Goal: Transaction & Acquisition: Book appointment/travel/reservation

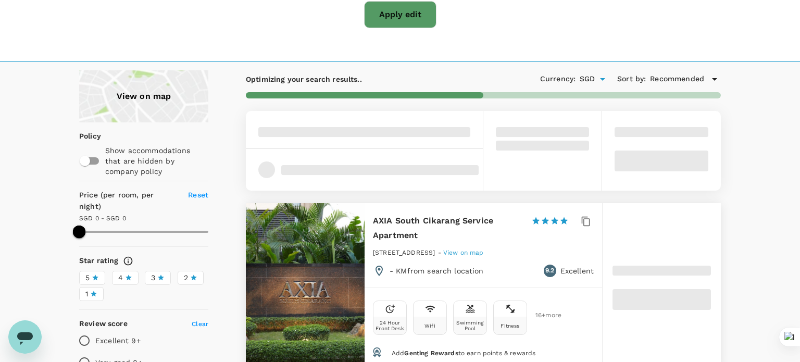
type input "66"
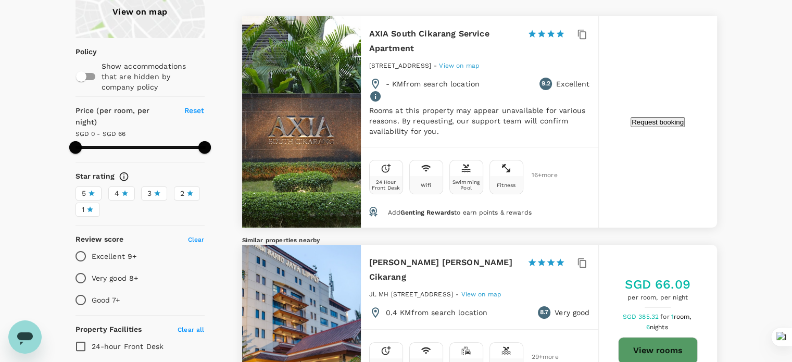
scroll to position [52, 0]
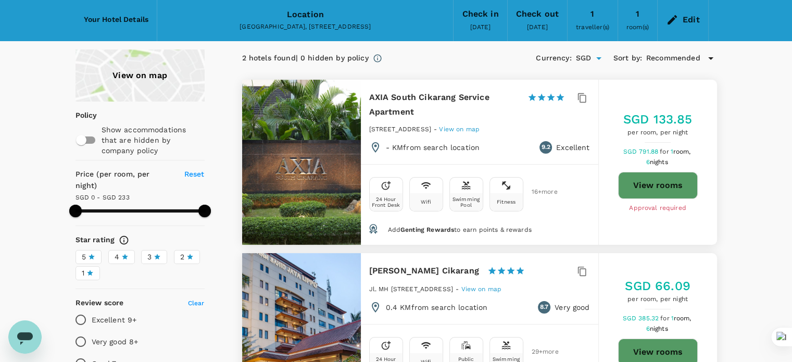
scroll to position [44, 0]
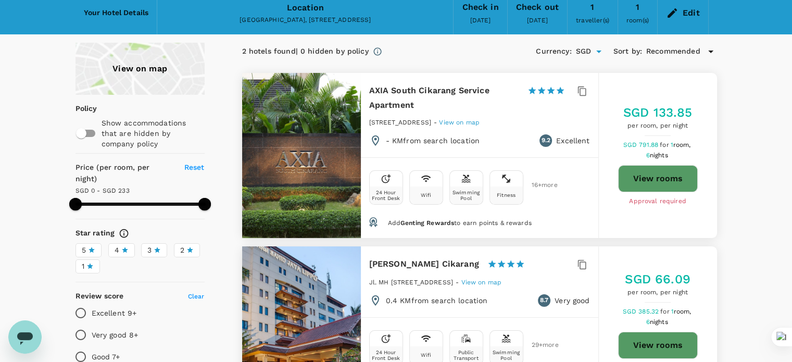
type input "233"
click at [667, 171] on button "View rooms" at bounding box center [658, 178] width 80 height 27
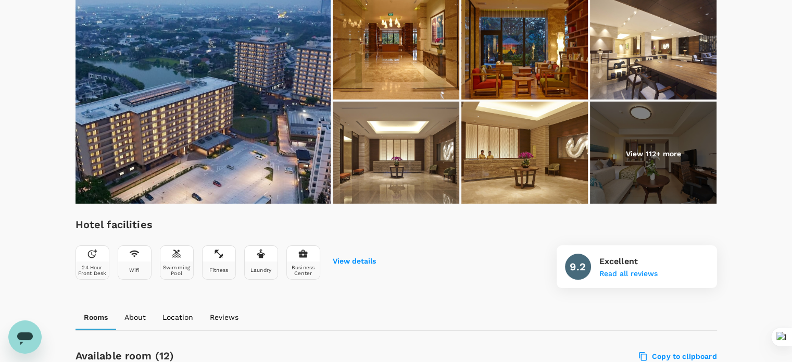
scroll to position [152, 0]
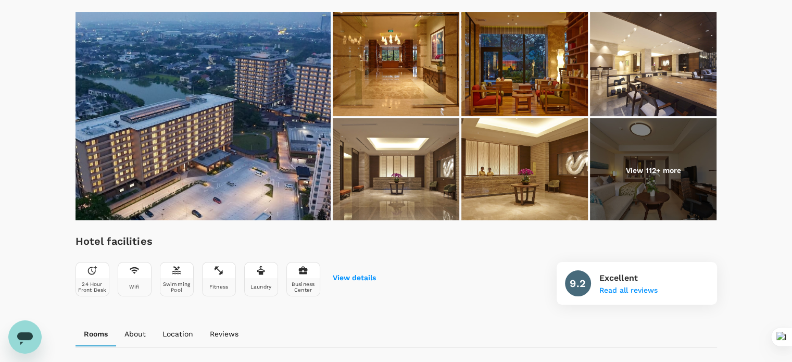
click at [443, 234] on div "Hotel facilities 24 Hour Front Desk Wifi Swimming Pool Fitness Laundry Business…" at bounding box center [397, 269] width 642 height 72
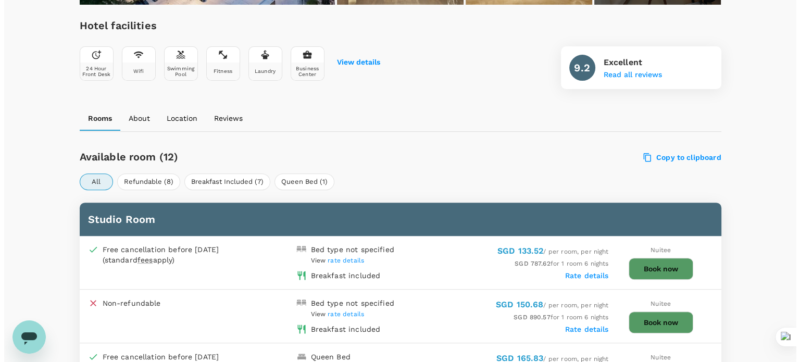
scroll to position [465, 0]
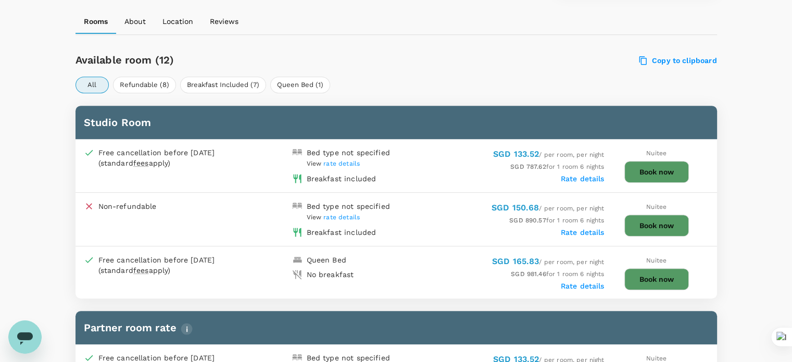
click at [665, 169] on button "Book now" at bounding box center [657, 172] width 65 height 22
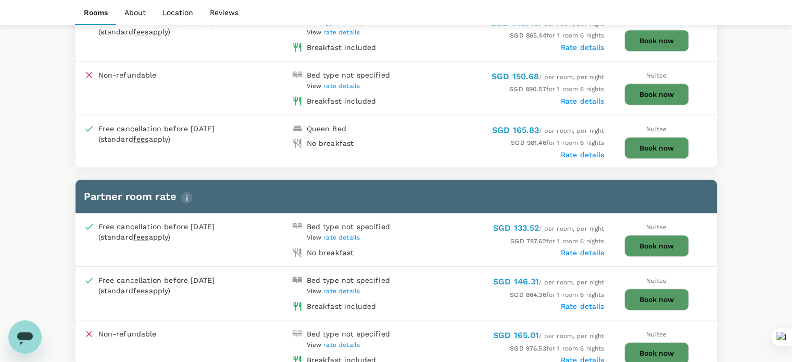
scroll to position [621, 0]
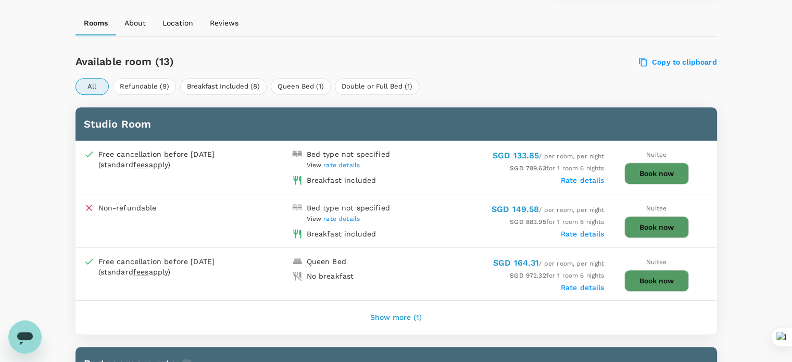
scroll to position [469, 0]
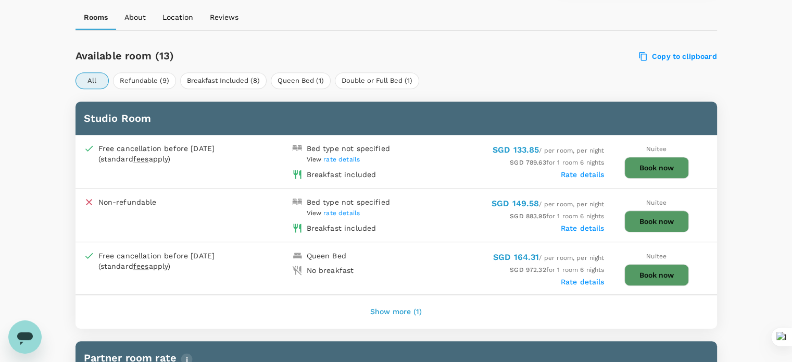
click at [646, 164] on button "Book now" at bounding box center [657, 168] width 65 height 22
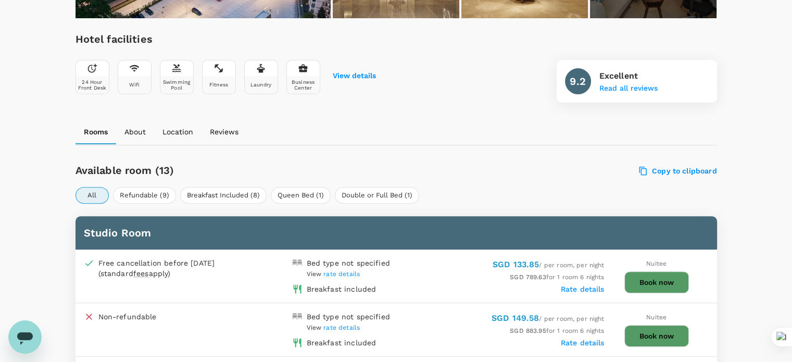
scroll to position [360, 0]
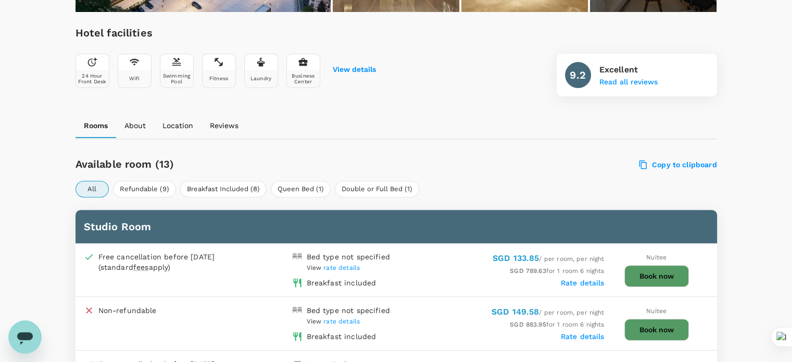
click at [355, 265] on span "rate details" at bounding box center [341, 267] width 36 height 7
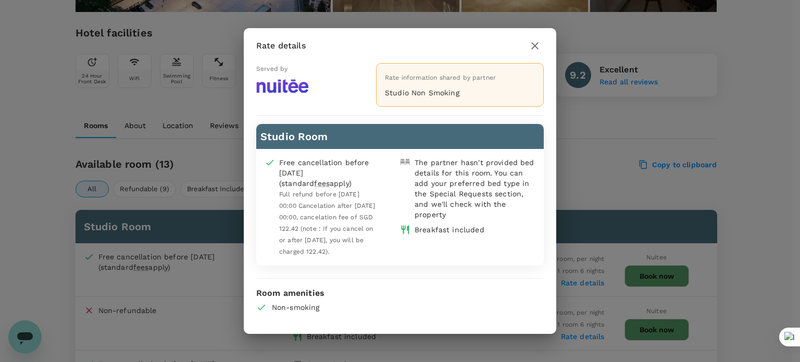
click at [264, 87] on img at bounding box center [282, 86] width 52 height 14
click at [536, 49] on icon "button" at bounding box center [534, 45] width 7 height 7
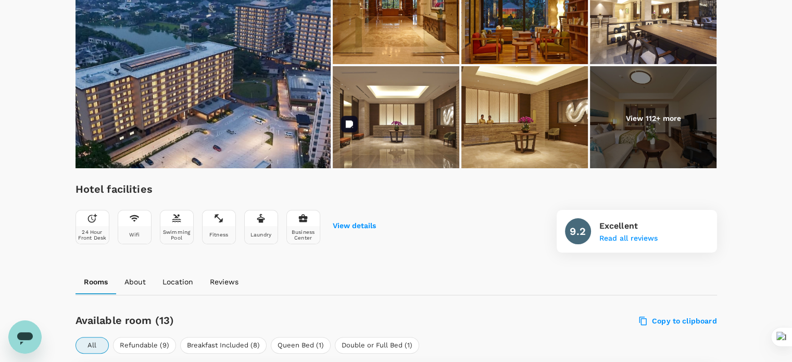
scroll to position [100, 0]
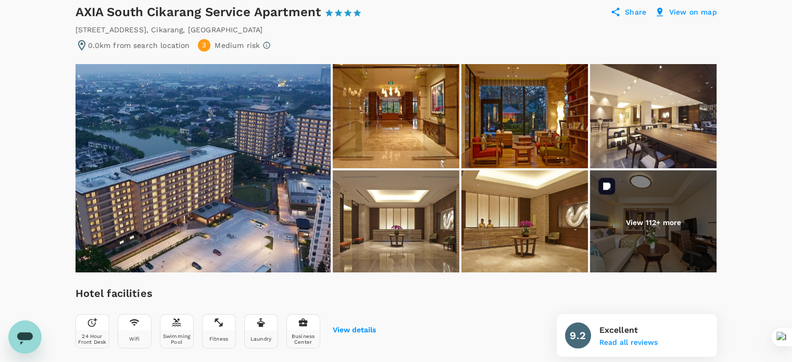
click at [679, 219] on p "View 112+ more" at bounding box center [653, 222] width 55 height 10
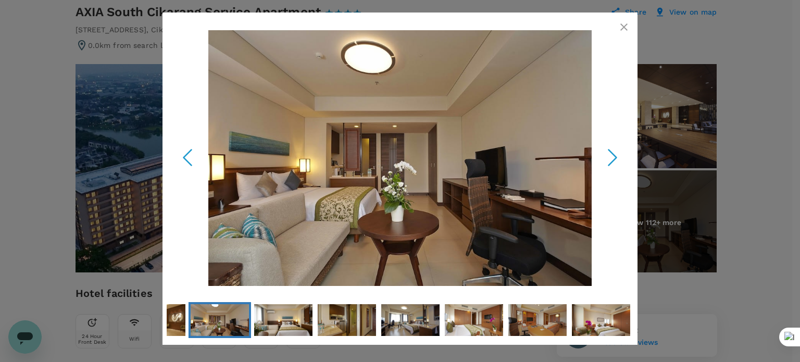
click at [616, 156] on polyline "Next Slide" at bounding box center [613, 158] width 8 height 16
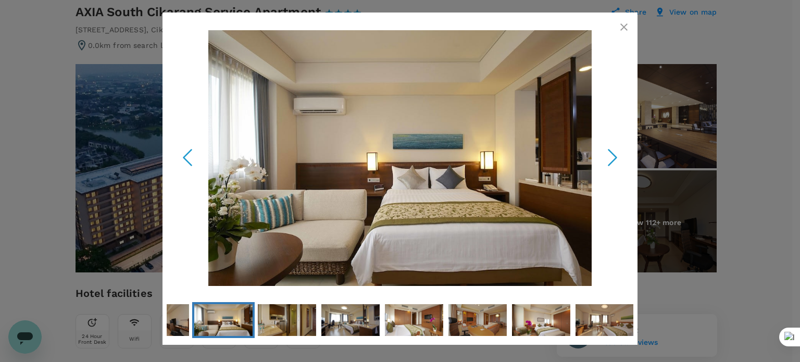
click at [616, 156] on polyline "Next Slide" at bounding box center [613, 158] width 8 height 16
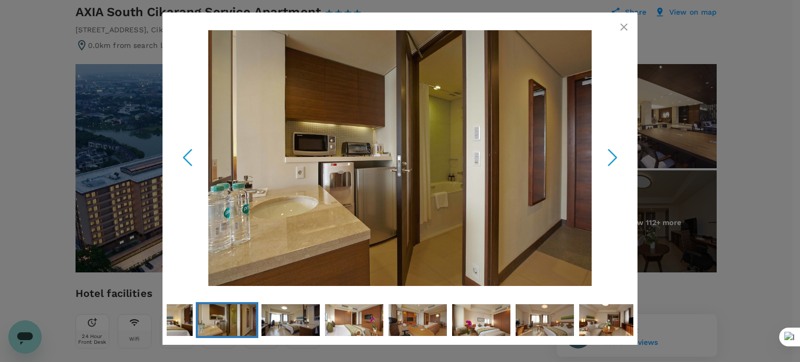
click at [616, 156] on polyline "Next Slide" at bounding box center [613, 158] width 8 height 16
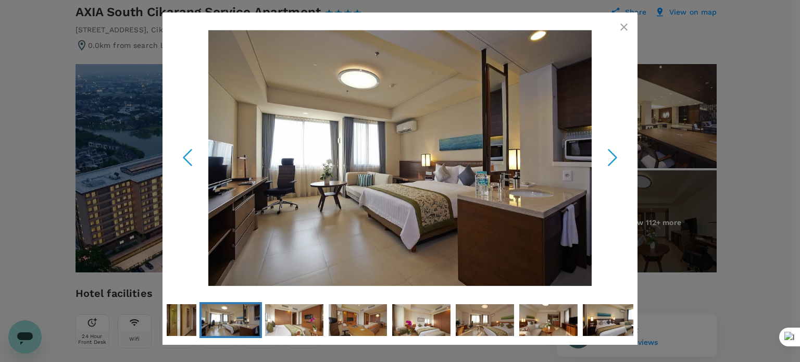
click at [616, 156] on polyline "Next Slide" at bounding box center [613, 158] width 8 height 16
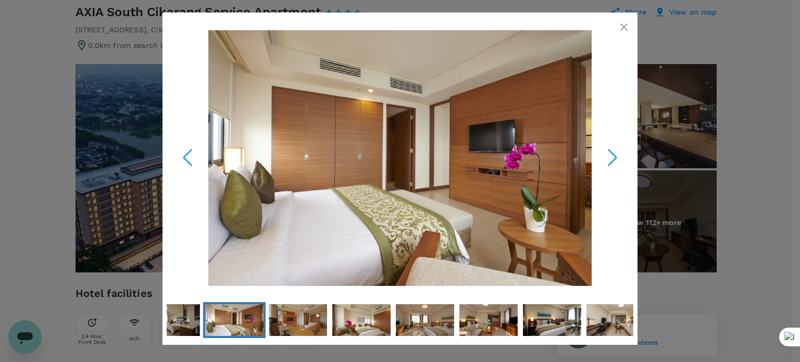
click at [616, 156] on polyline "Next Slide" at bounding box center [613, 158] width 8 height 16
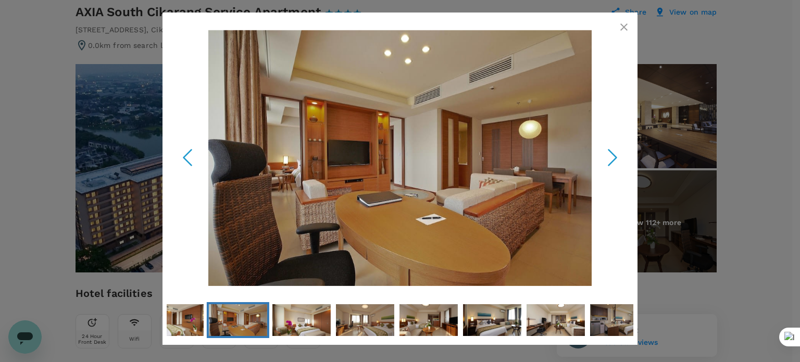
click at [616, 156] on polyline "Next Slide" at bounding box center [613, 158] width 8 height 16
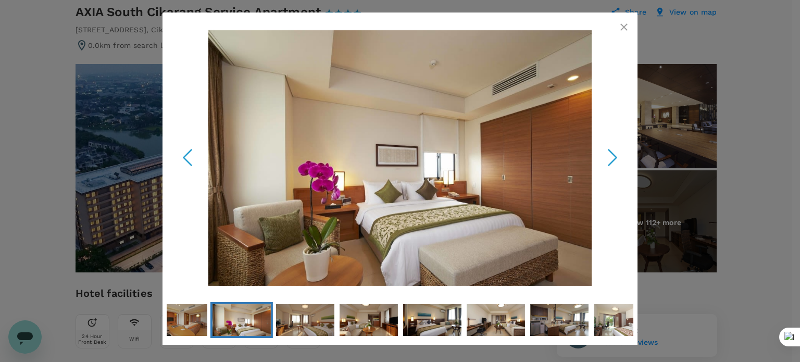
click at [616, 156] on polyline "Next Slide" at bounding box center [613, 158] width 8 height 16
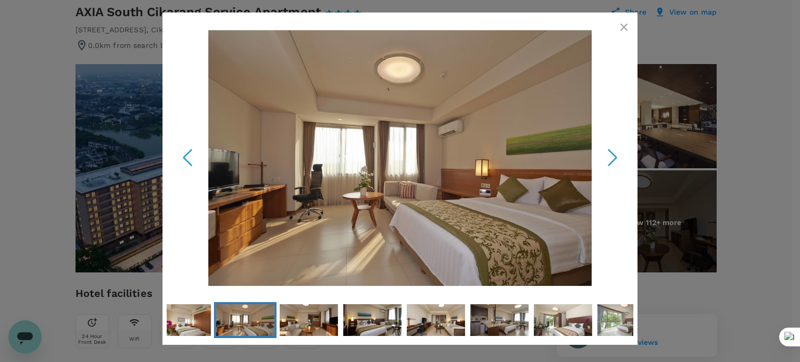
click at [616, 156] on polyline "Next Slide" at bounding box center [613, 158] width 8 height 16
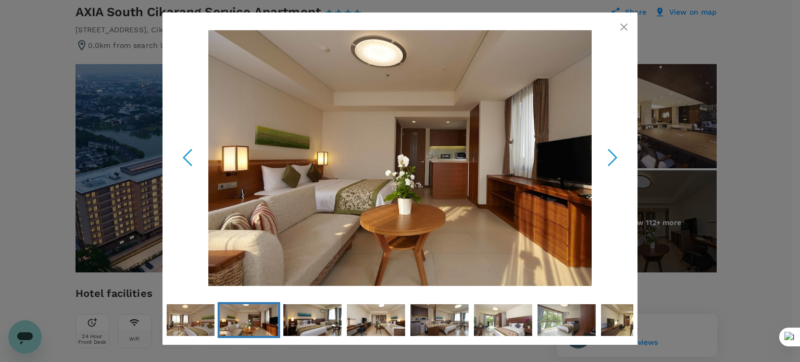
click at [616, 156] on polyline "Next Slide" at bounding box center [613, 158] width 8 height 16
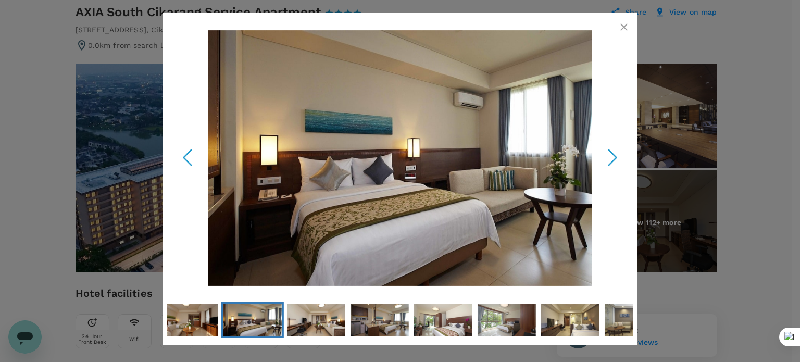
click at [616, 156] on polyline "Next Slide" at bounding box center [613, 158] width 8 height 16
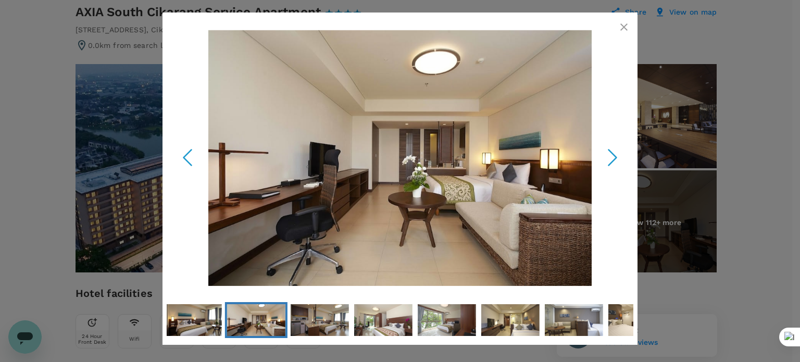
click at [616, 156] on polyline "Next Slide" at bounding box center [613, 158] width 8 height 16
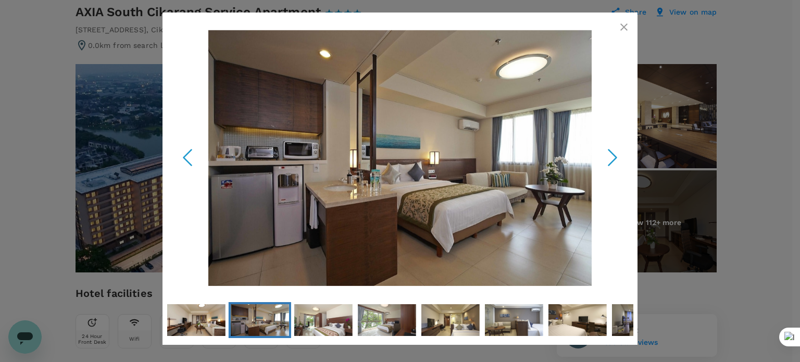
click at [616, 156] on polyline "Next Slide" at bounding box center [613, 158] width 8 height 16
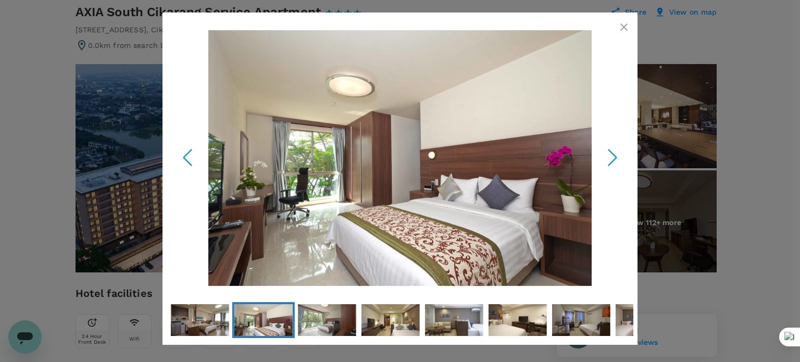
click at [616, 156] on polyline "Next Slide" at bounding box center [613, 158] width 8 height 16
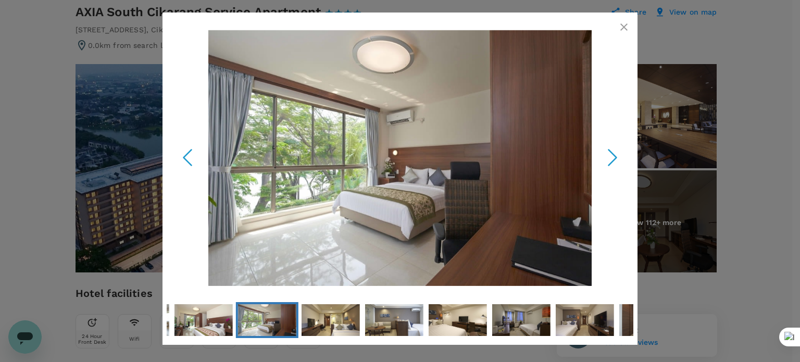
click at [616, 156] on polyline "Next Slide" at bounding box center [613, 158] width 8 height 16
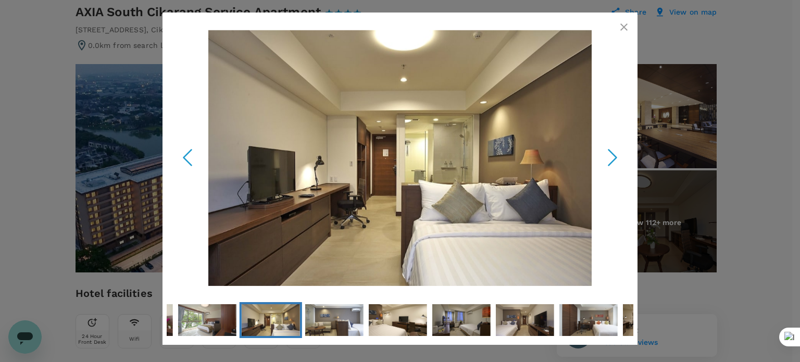
click at [616, 156] on polyline "Next Slide" at bounding box center [613, 158] width 8 height 16
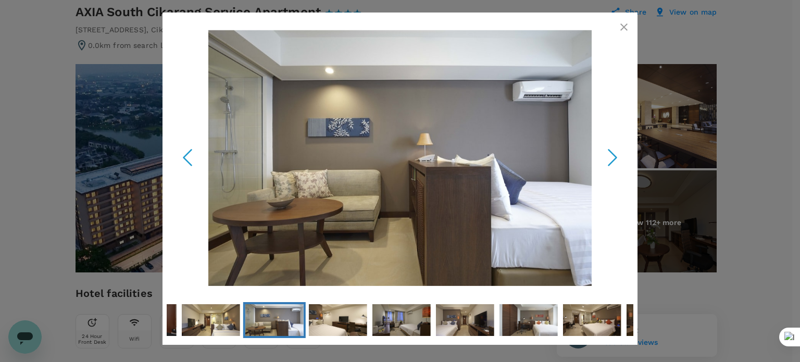
click at [621, 22] on icon "button" at bounding box center [624, 27] width 13 height 13
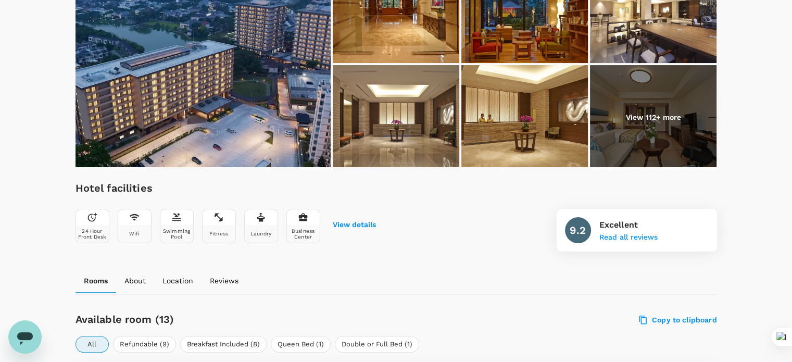
scroll to position [48, 0]
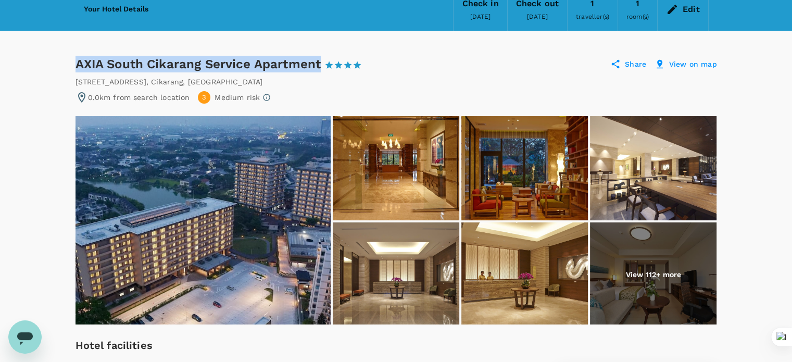
drag, startPoint x: 67, startPoint y: 61, endPoint x: 323, endPoint y: 62, distance: 256.3
copy div "AXIA South Cikarang Service Apartment"
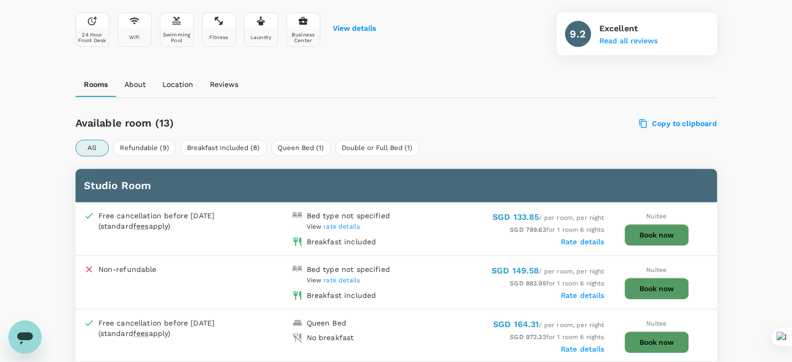
scroll to position [465, 0]
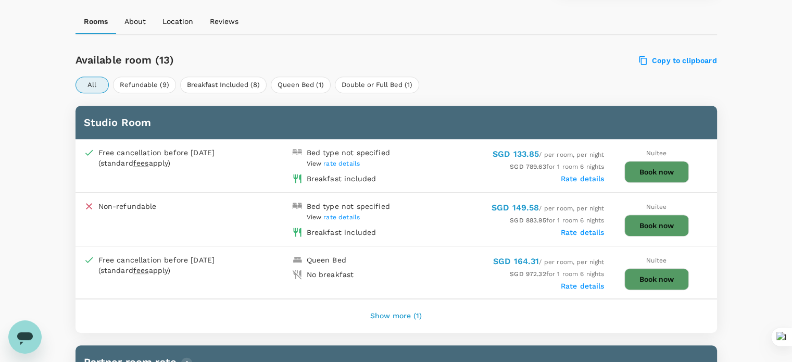
click at [123, 121] on h6 "Studio Room" at bounding box center [396, 122] width 625 height 17
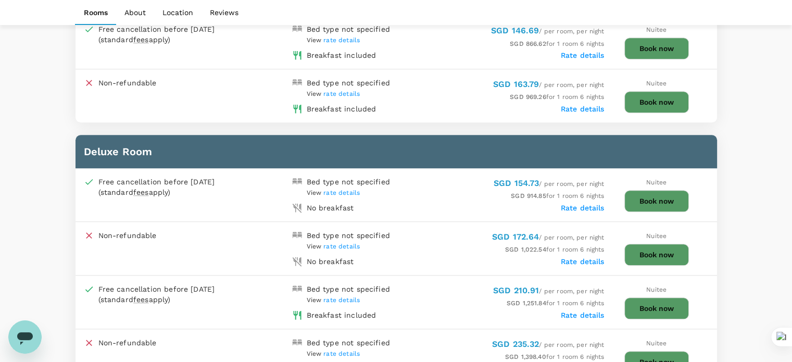
scroll to position [517, 0]
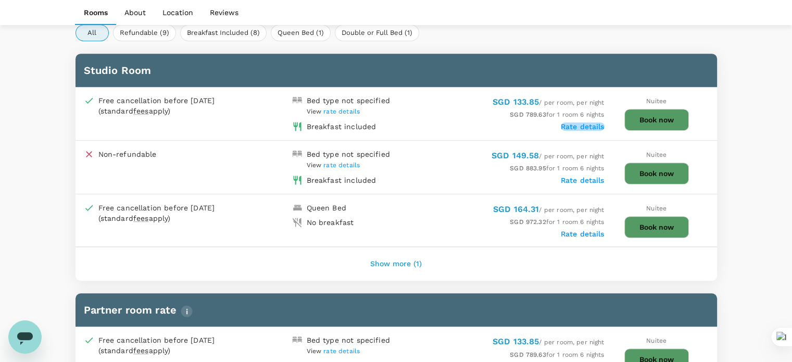
click at [591, 123] on label "Rate details" at bounding box center [583, 126] width 44 height 8
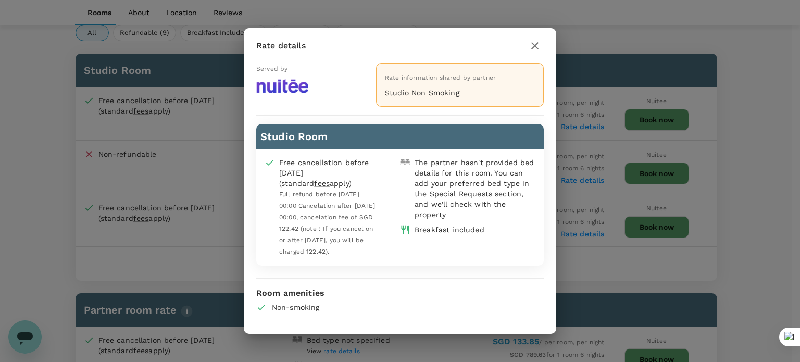
click at [419, 96] on p "Studio Non Smoking" at bounding box center [460, 93] width 150 height 10
click at [537, 49] on icon "button" at bounding box center [535, 46] width 13 height 13
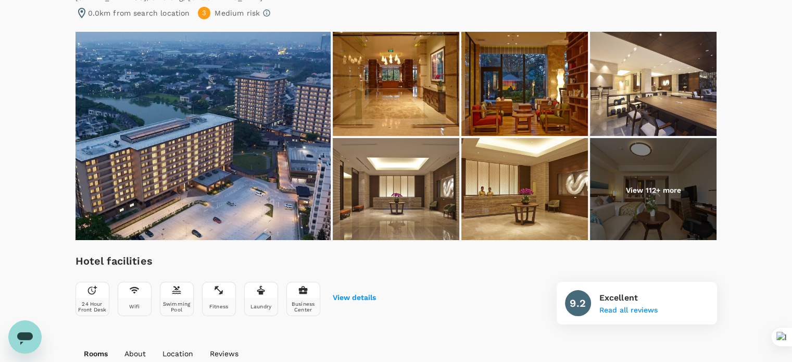
scroll to position [100, 0]
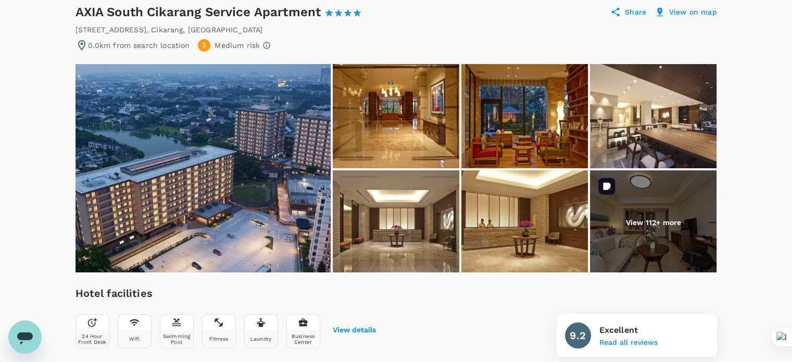
click at [637, 206] on img at bounding box center [653, 222] width 127 height 104
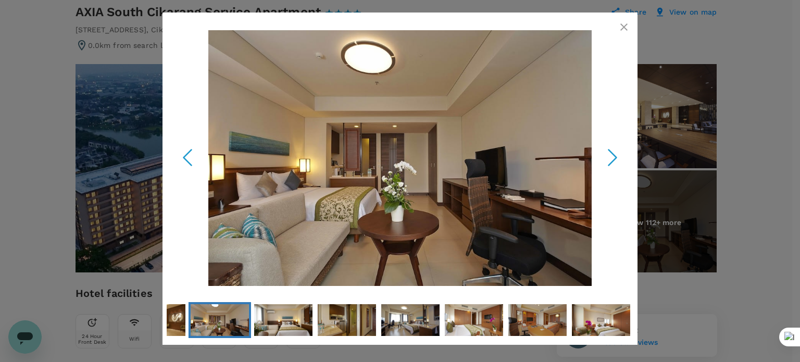
click at [612, 154] on icon "Next Slide" at bounding box center [612, 157] width 31 height 31
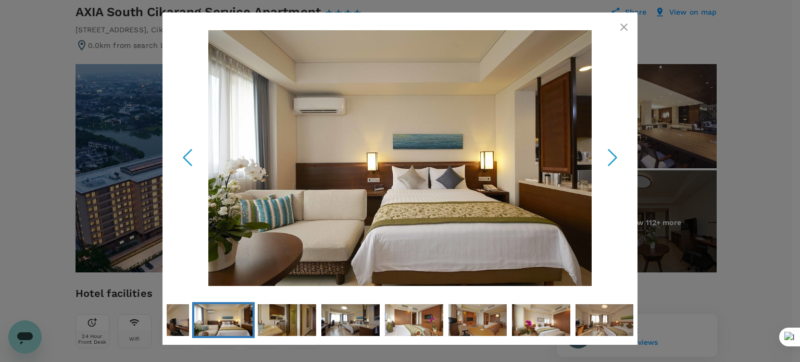
click at [612, 154] on icon "Next Slide" at bounding box center [612, 157] width 31 height 31
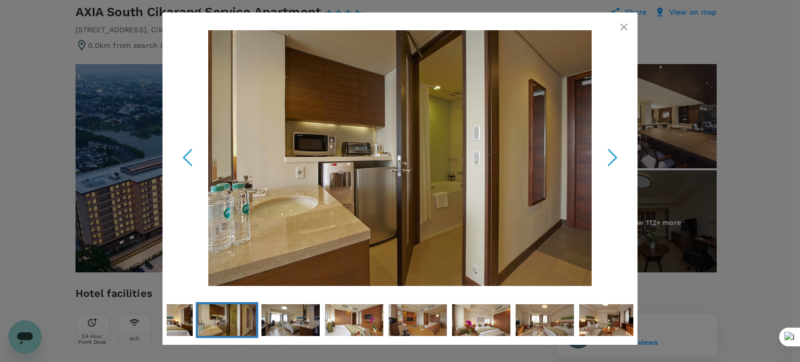
click at [612, 154] on icon "Next Slide" at bounding box center [612, 157] width 31 height 31
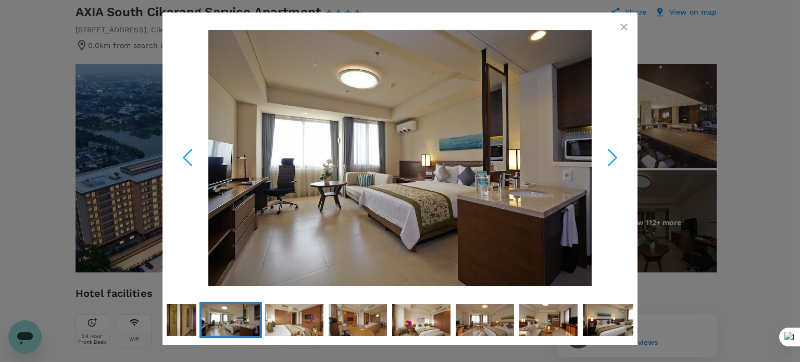
click at [612, 154] on icon "Next Slide" at bounding box center [612, 157] width 31 height 31
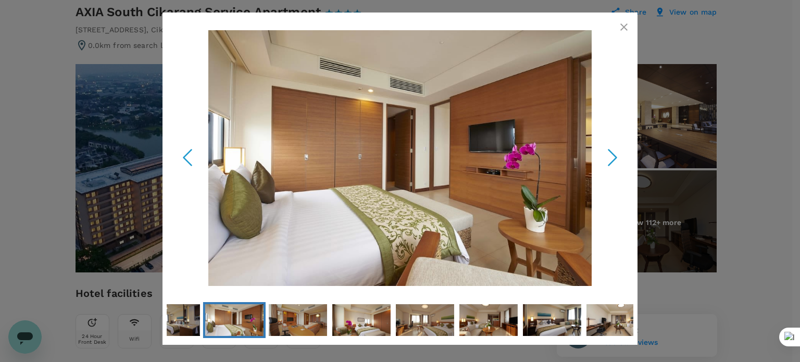
click at [612, 154] on icon "Next Slide" at bounding box center [612, 157] width 31 height 31
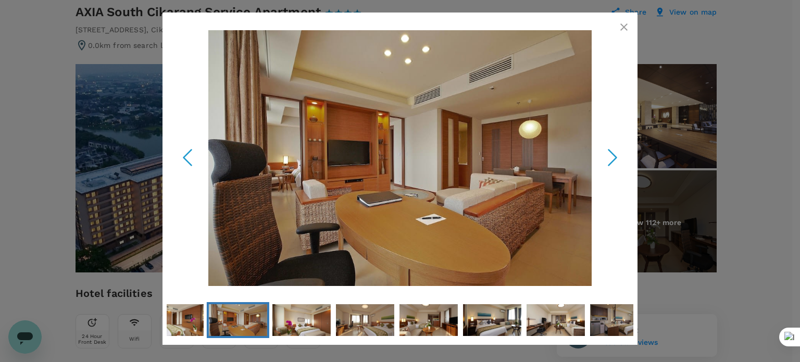
click at [612, 154] on icon "Next Slide" at bounding box center [612, 157] width 31 height 31
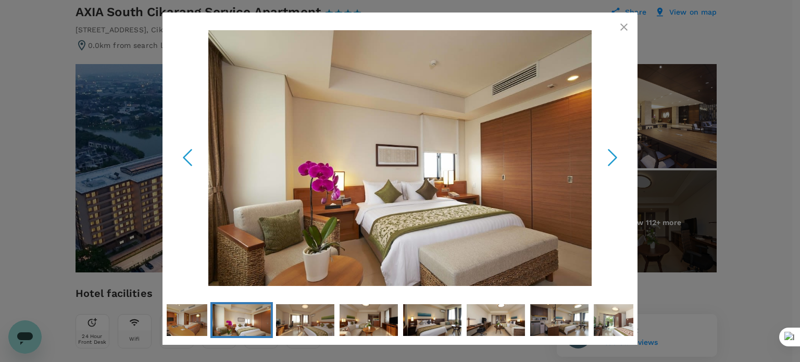
click at [612, 154] on icon "Next Slide" at bounding box center [612, 157] width 31 height 31
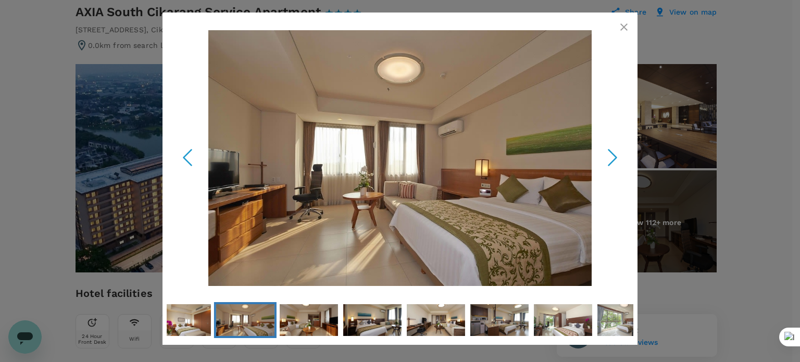
click at [611, 154] on icon "Next Slide" at bounding box center [612, 157] width 31 height 31
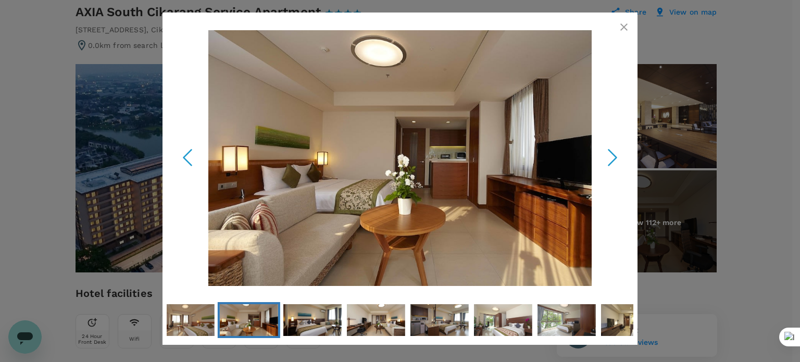
click at [611, 154] on icon "Next Slide" at bounding box center [612, 157] width 31 height 31
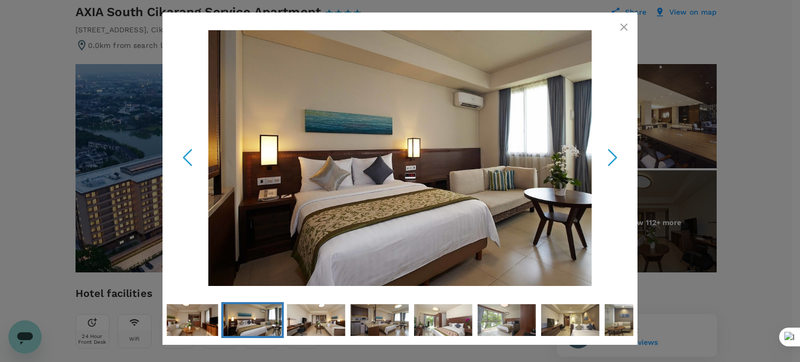
click at [611, 154] on icon "Next Slide" at bounding box center [612, 157] width 31 height 31
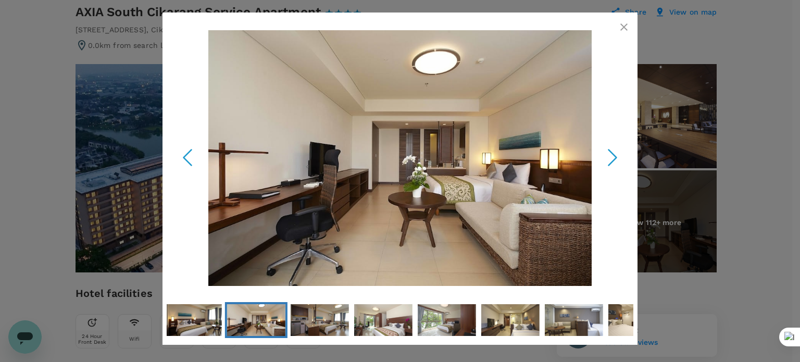
click at [611, 154] on icon "Next Slide" at bounding box center [612, 157] width 31 height 31
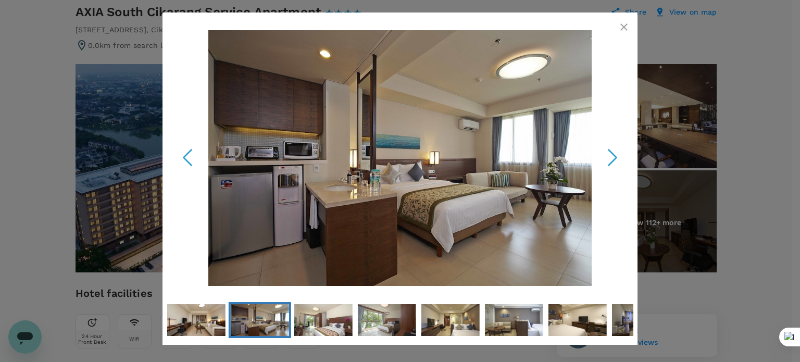
click at [611, 154] on icon "Next Slide" at bounding box center [612, 157] width 31 height 31
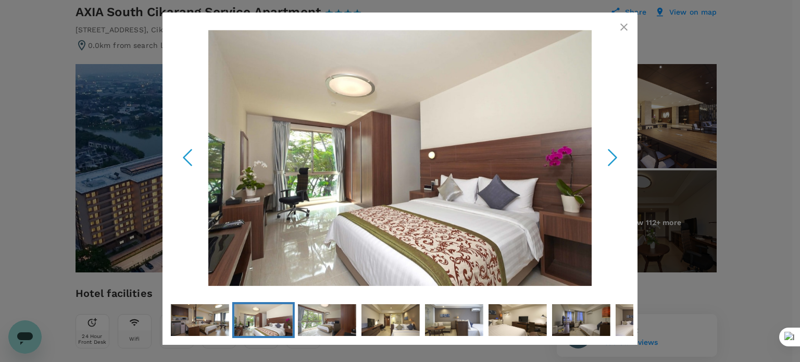
click at [611, 154] on icon "Next Slide" at bounding box center [612, 157] width 31 height 31
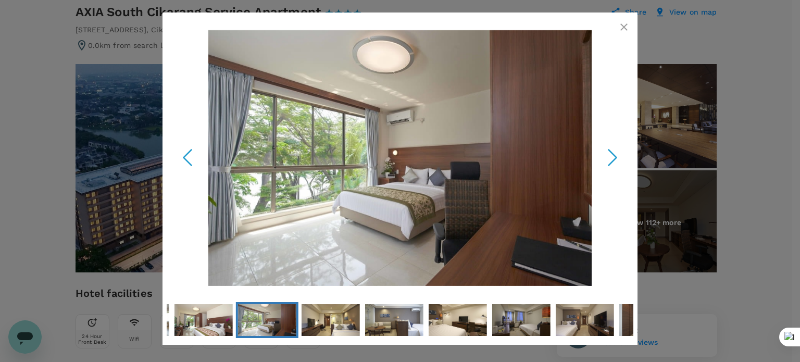
click at [611, 154] on icon "Next Slide" at bounding box center [612, 157] width 31 height 31
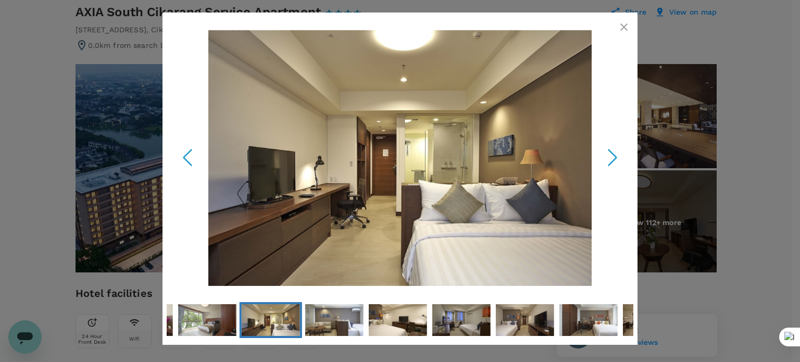
click at [611, 154] on icon "Next Slide" at bounding box center [612, 157] width 31 height 31
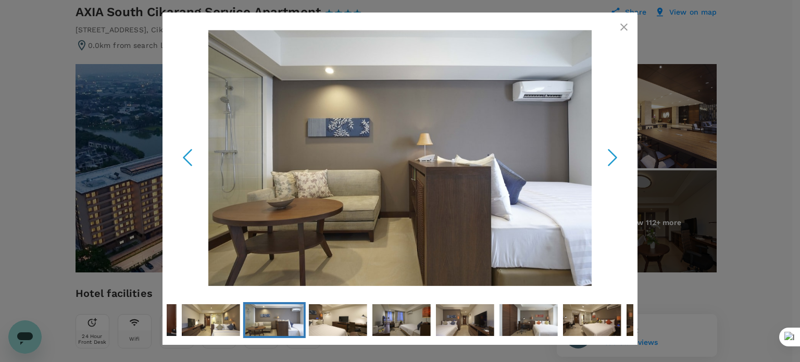
click at [611, 154] on icon "Next Slide" at bounding box center [612, 157] width 31 height 31
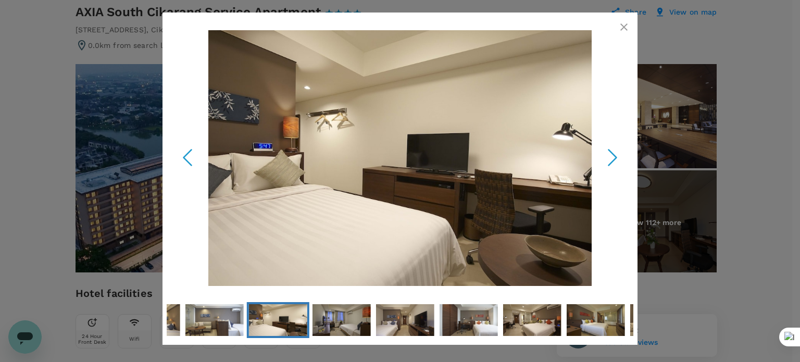
click at [611, 154] on icon "Next Slide" at bounding box center [612, 157] width 31 height 31
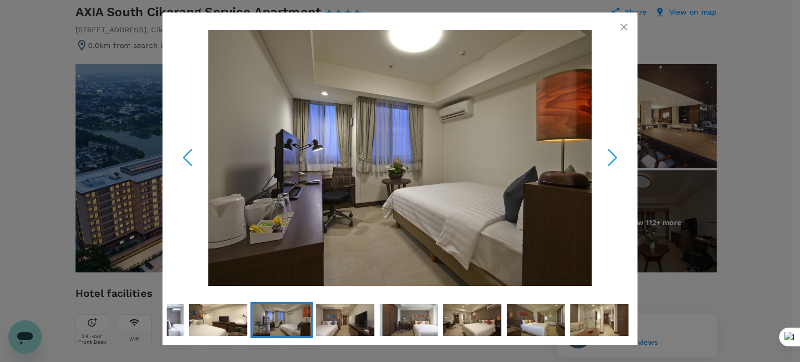
click at [611, 154] on icon "Next Slide" at bounding box center [612, 157] width 31 height 31
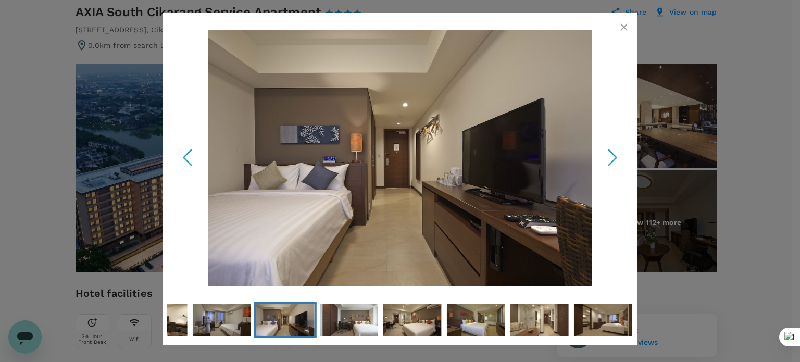
click at [611, 154] on icon "Next Slide" at bounding box center [612, 157] width 31 height 31
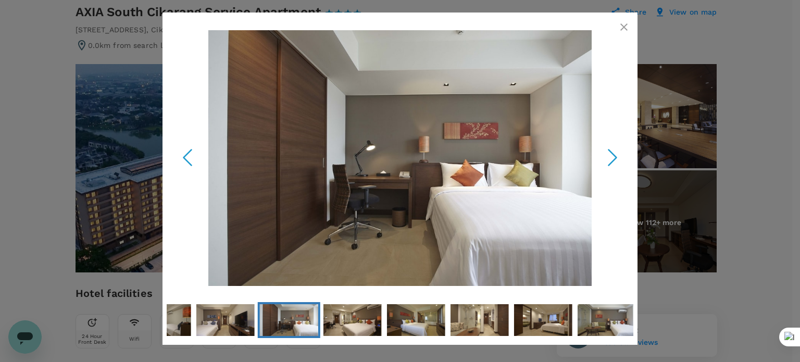
click at [611, 154] on icon "Next Slide" at bounding box center [612, 157] width 31 height 31
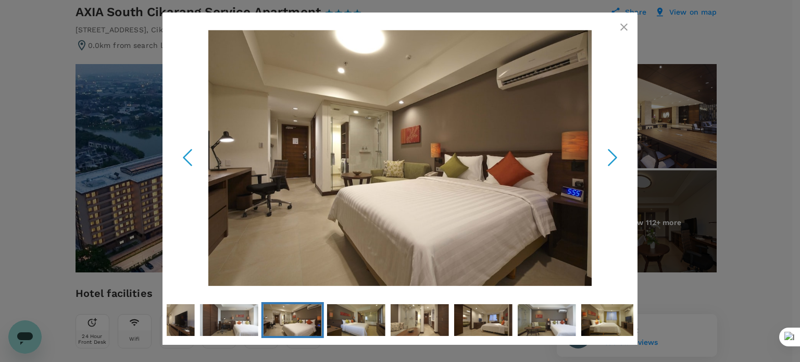
click at [611, 154] on icon "Next Slide" at bounding box center [612, 157] width 31 height 31
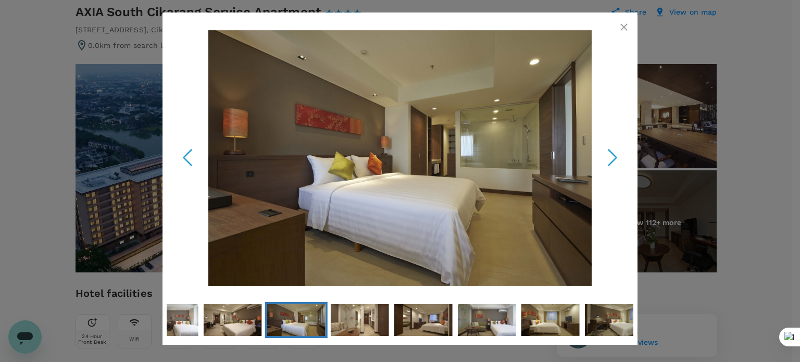
click at [611, 154] on icon "Next Slide" at bounding box center [612, 157] width 31 height 31
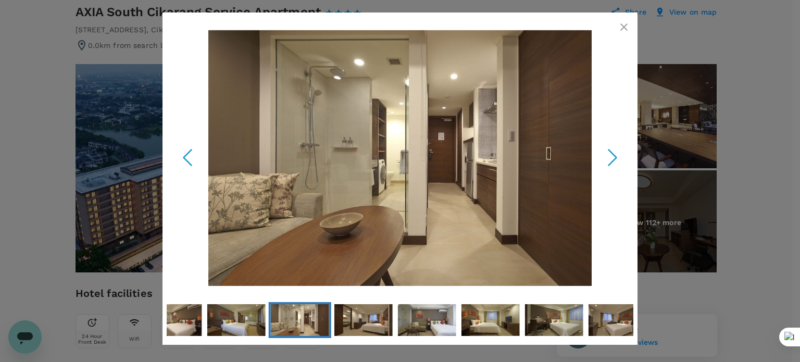
click at [611, 154] on icon "Next Slide" at bounding box center [612, 157] width 31 height 31
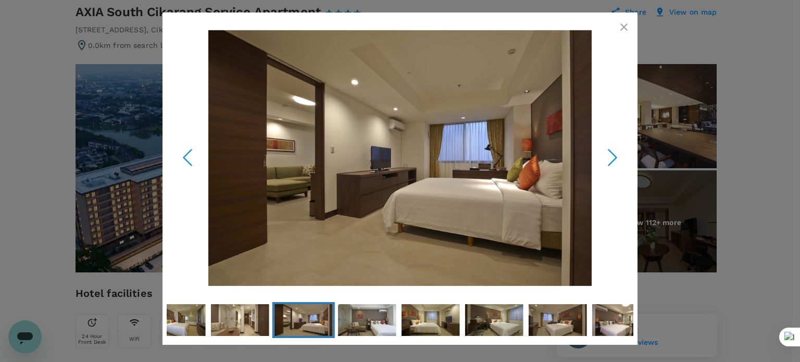
click at [611, 154] on icon "Next Slide" at bounding box center [612, 157] width 31 height 31
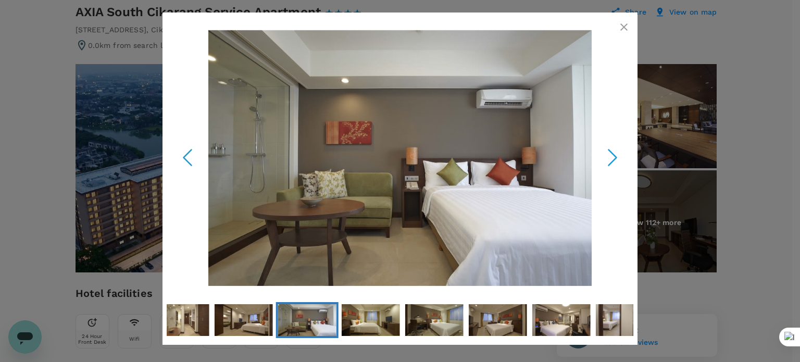
click at [611, 154] on icon "Next Slide" at bounding box center [612, 157] width 31 height 31
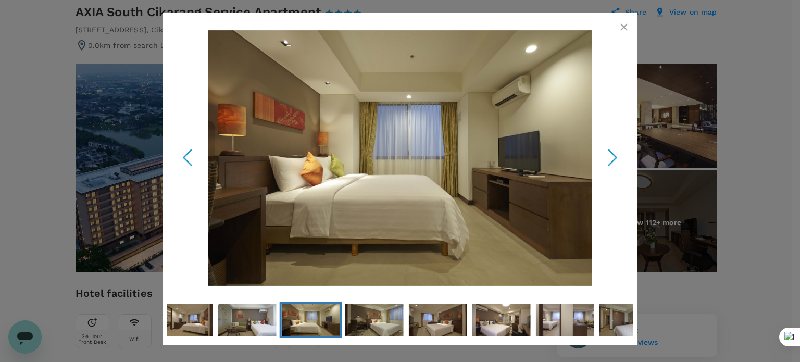
click at [611, 154] on icon "Next Slide" at bounding box center [612, 157] width 31 height 31
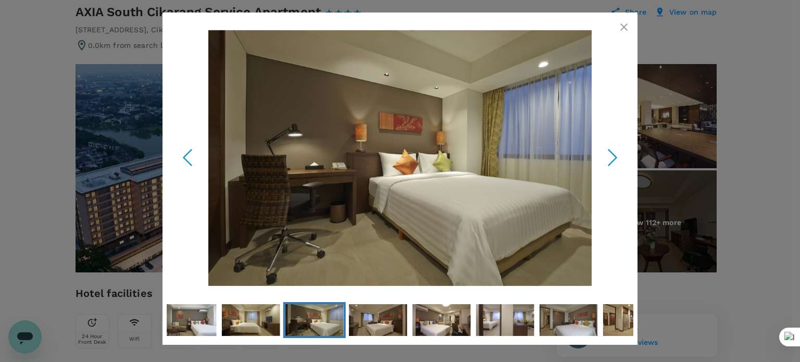
click at [611, 154] on icon "Next Slide" at bounding box center [612, 157] width 31 height 31
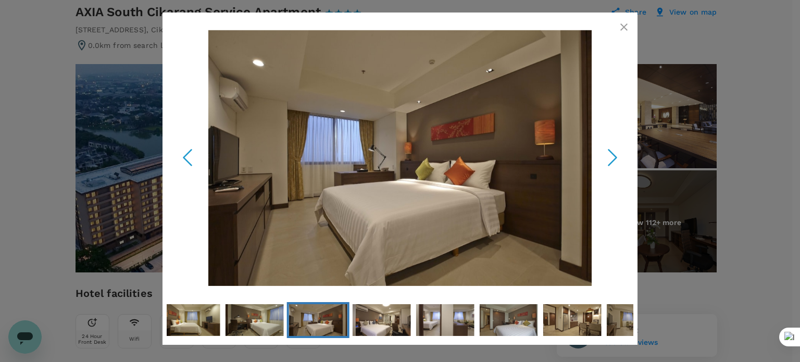
click at [611, 154] on icon "Next Slide" at bounding box center [612, 157] width 31 height 31
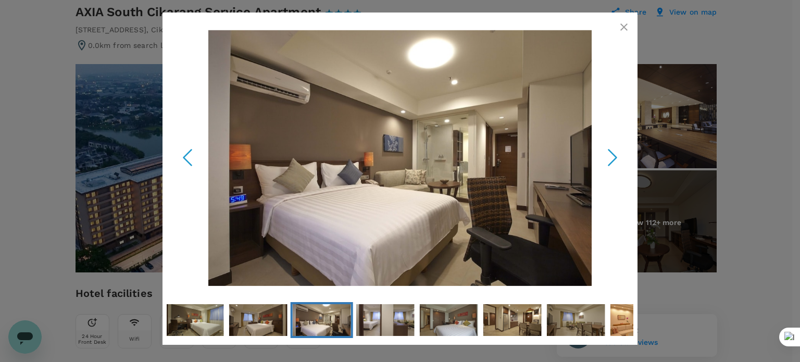
click at [611, 154] on icon "Next Slide" at bounding box center [612, 157] width 31 height 31
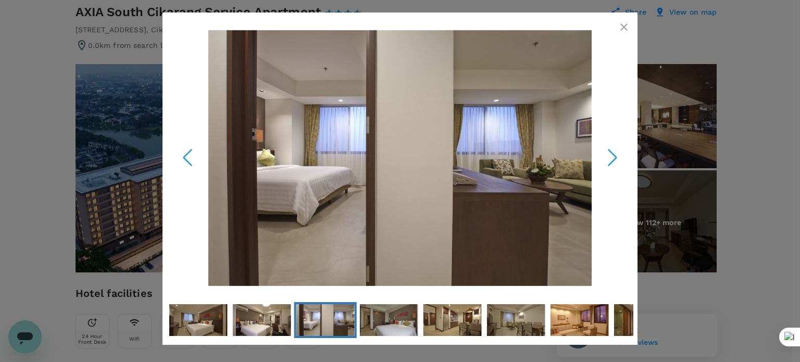
click at [611, 154] on icon "Next Slide" at bounding box center [612, 157] width 31 height 31
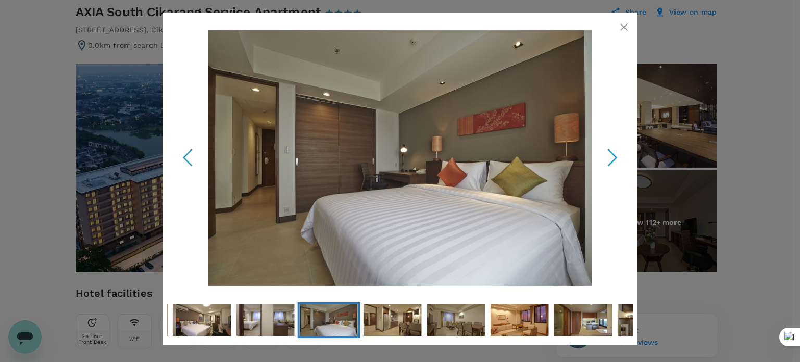
click at [611, 154] on icon "Next Slide" at bounding box center [612, 157] width 31 height 31
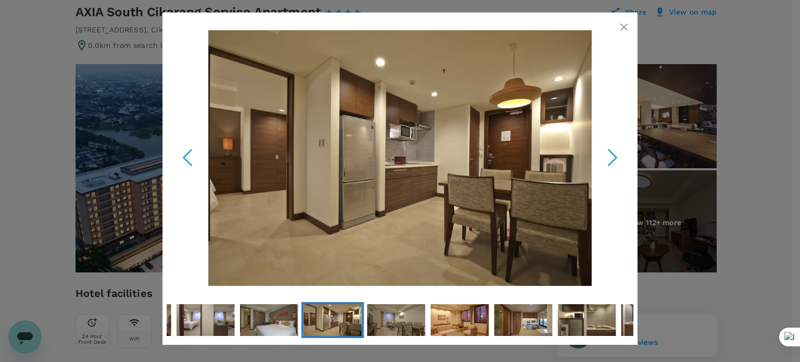
click at [611, 154] on icon "Next Slide" at bounding box center [612, 157] width 31 height 31
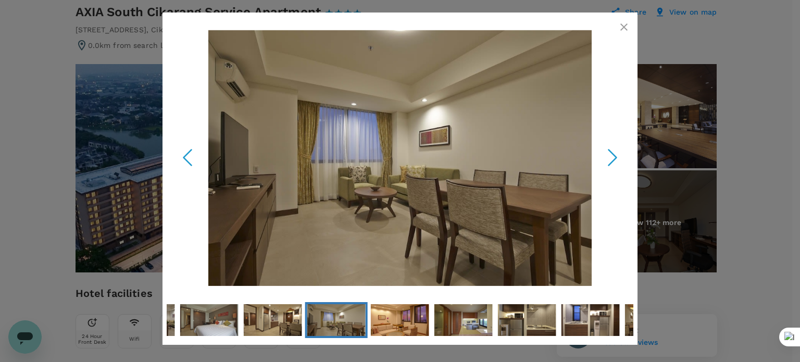
click at [611, 154] on icon "Next Slide" at bounding box center [612, 157] width 31 height 31
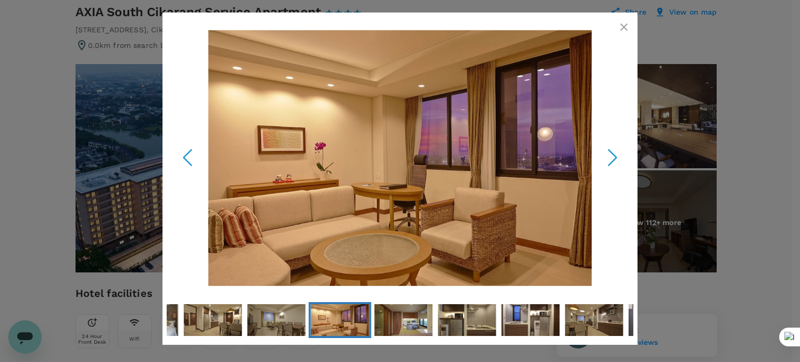
click at [611, 154] on icon "Next Slide" at bounding box center [612, 157] width 31 height 31
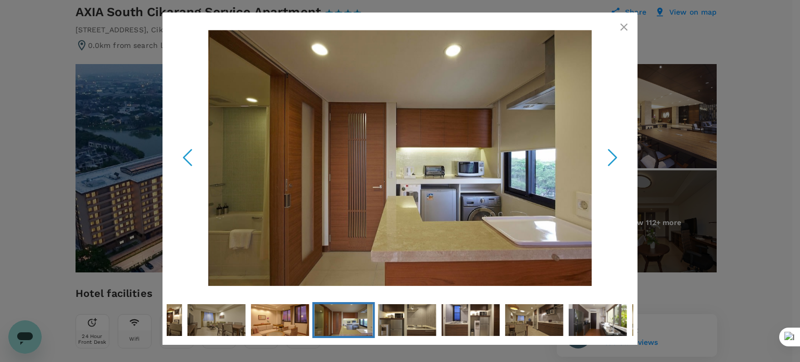
click at [611, 154] on icon "Next Slide" at bounding box center [612, 157] width 31 height 31
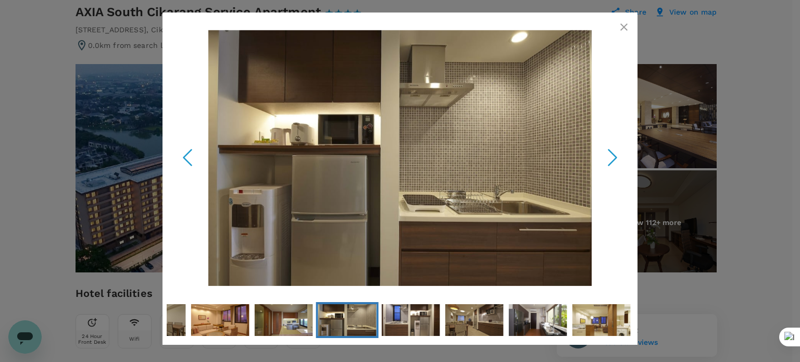
click at [611, 154] on icon "Next Slide" at bounding box center [612, 157] width 31 height 31
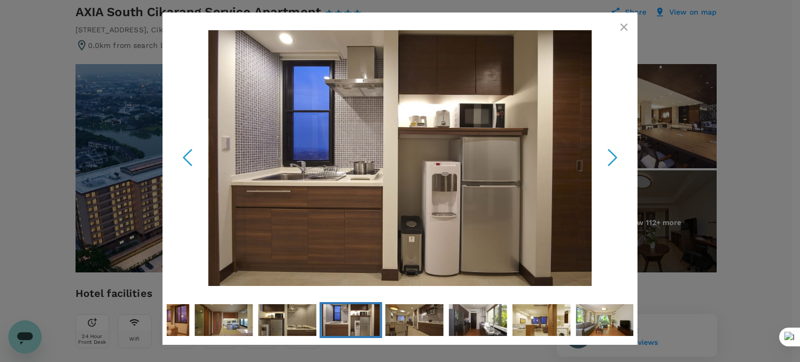
click at [611, 154] on icon "Next Slide" at bounding box center [612, 157] width 31 height 31
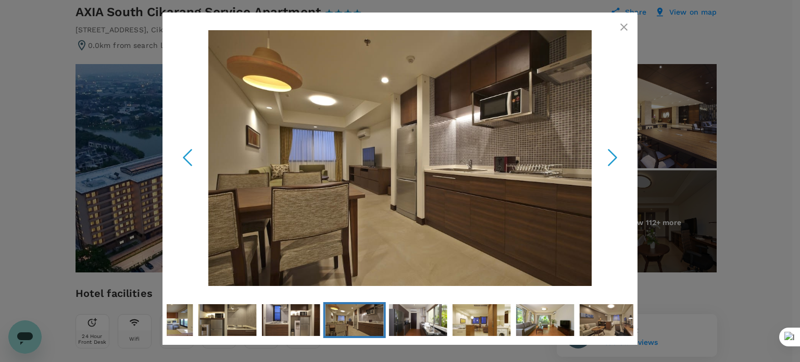
click at [627, 26] on icon "button" at bounding box center [624, 27] width 13 height 13
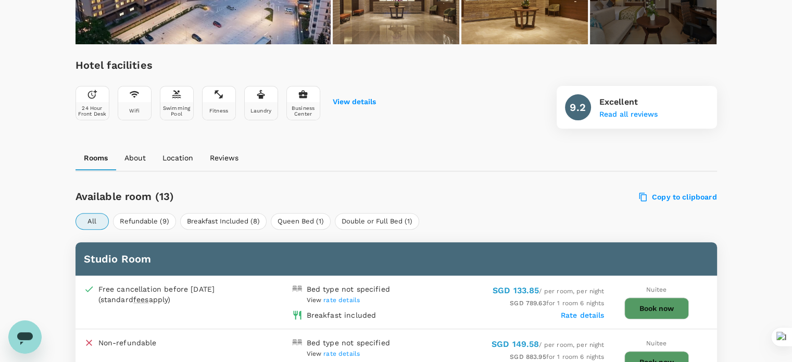
scroll to position [360, 0]
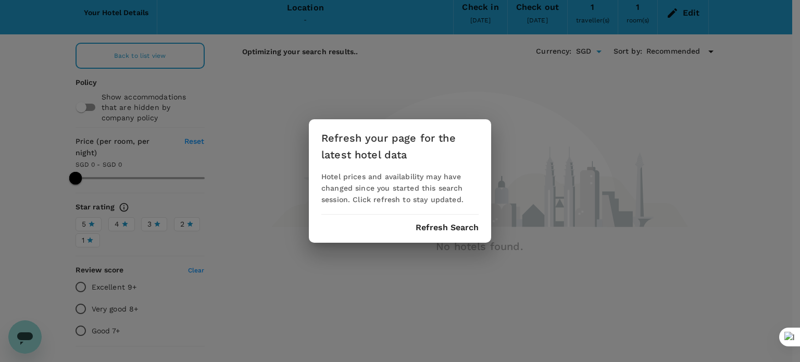
click at [449, 227] on button "Refresh Search" at bounding box center [447, 227] width 63 height 9
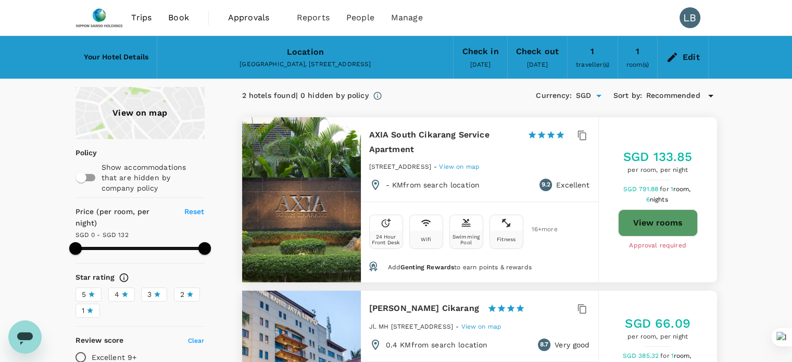
click at [662, 224] on button "View rooms" at bounding box center [658, 222] width 80 height 27
type input "131"
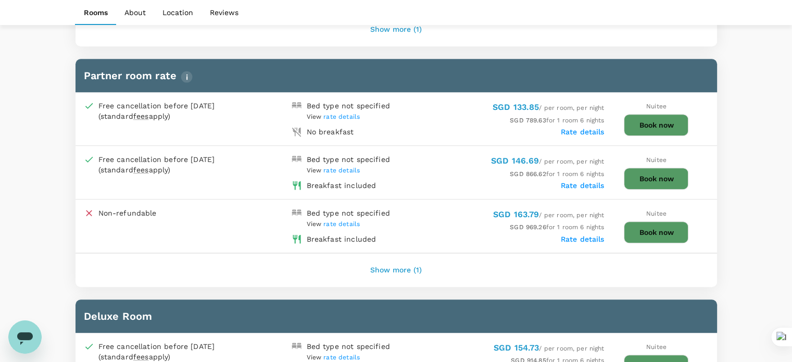
scroll to position [833, 0]
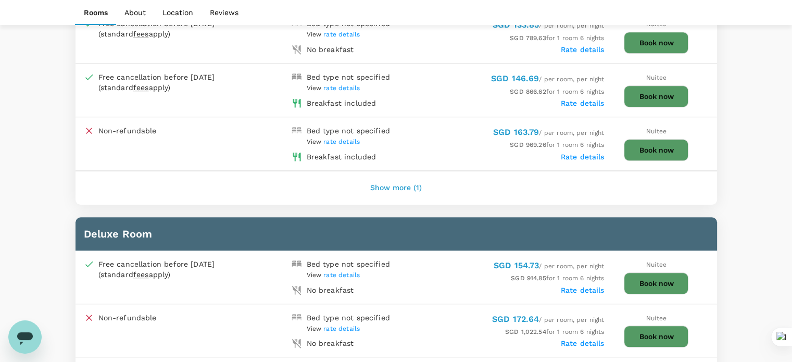
click at [390, 183] on button "Show more (1)" at bounding box center [396, 188] width 81 height 25
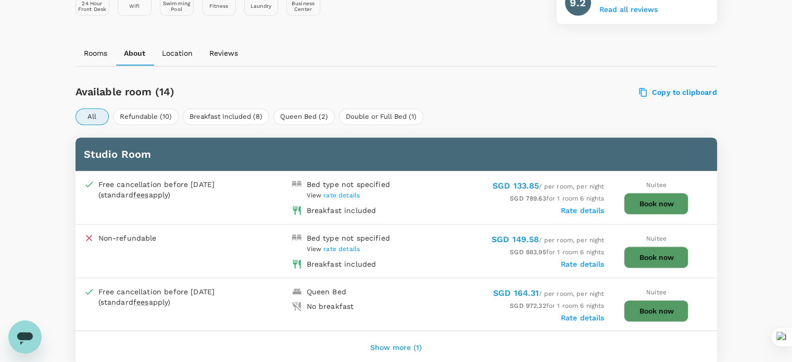
scroll to position [417, 0]
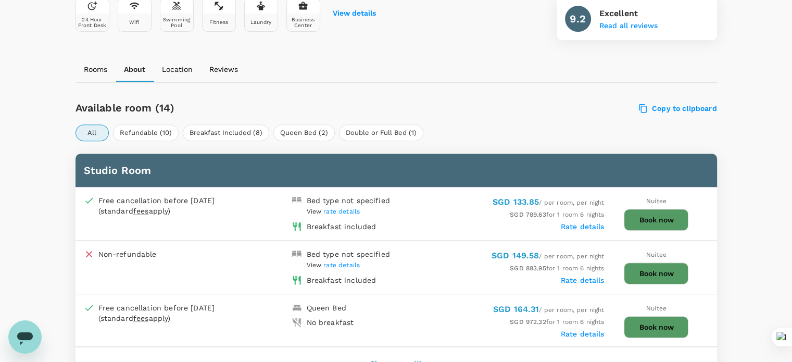
click at [651, 216] on button "Book now" at bounding box center [656, 220] width 65 height 22
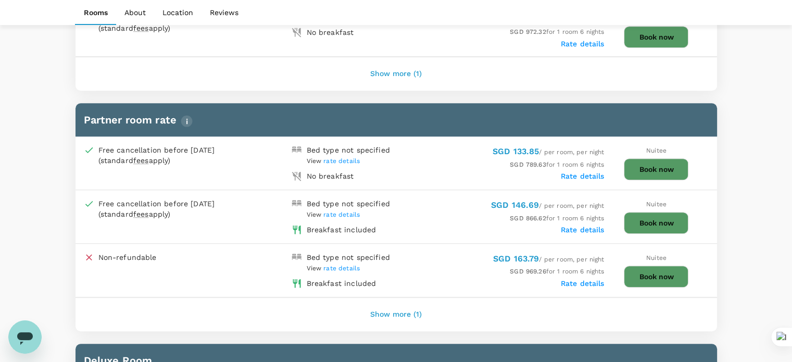
scroll to position [725, 0]
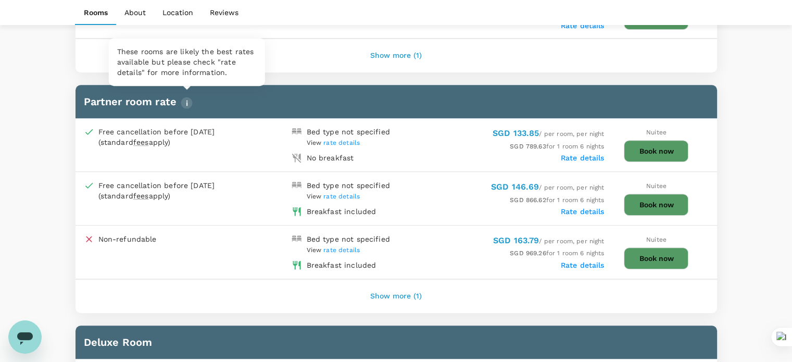
click at [187, 98] on img "button" at bounding box center [187, 103] width 12 height 12
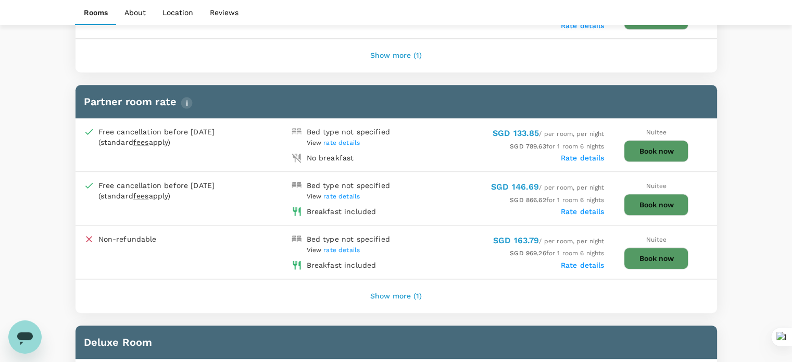
click at [574, 207] on label "Rate details" at bounding box center [583, 211] width 44 height 8
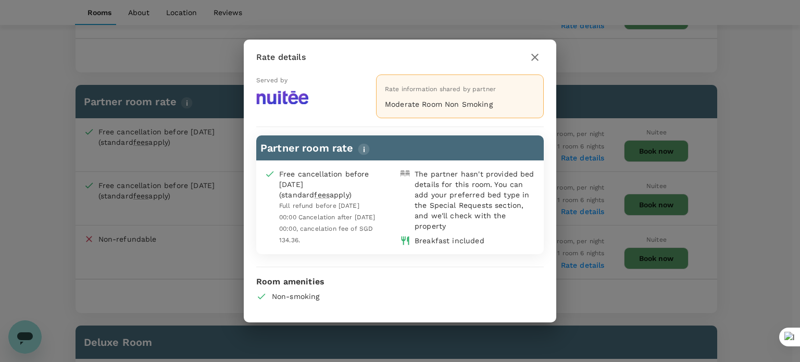
click at [535, 58] on icon "button" at bounding box center [534, 57] width 7 height 7
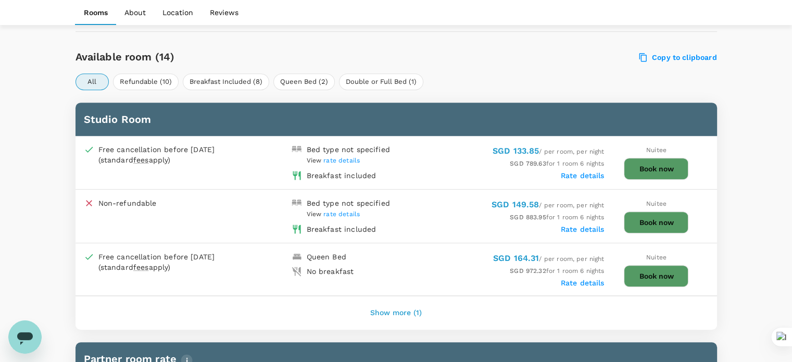
scroll to position [465, 0]
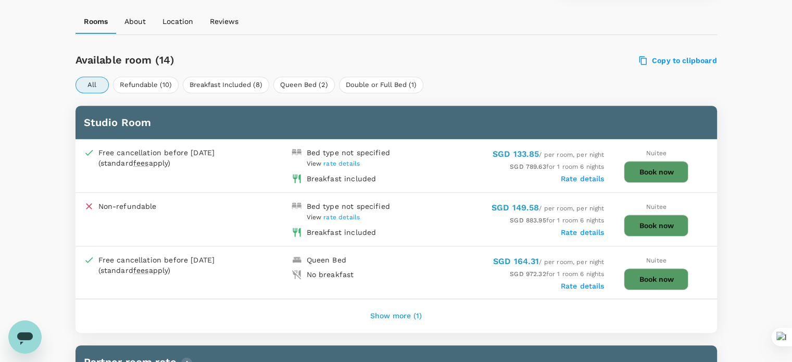
click at [657, 170] on button "Book now" at bounding box center [656, 172] width 65 height 22
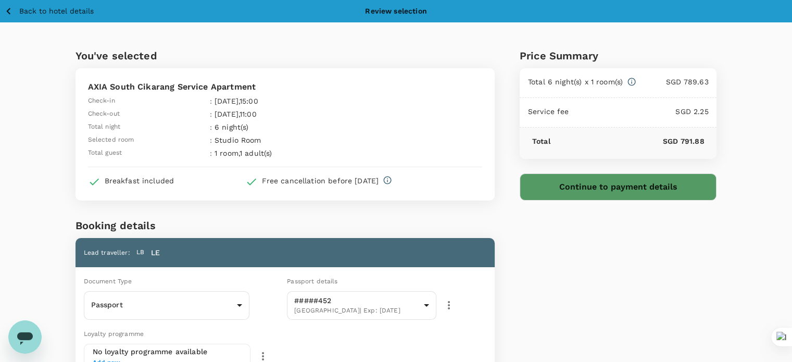
click at [648, 194] on button "Continue to payment details" at bounding box center [618, 186] width 197 height 27
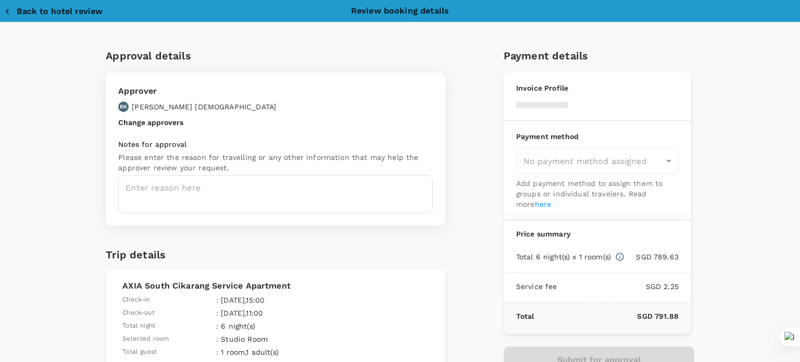
type input "9da82385-ea03-4e8d-b270-32b986f0971a"
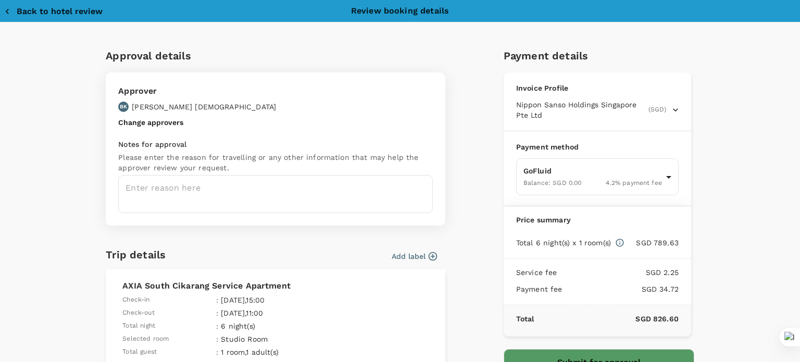
click at [67, 148] on div "Approval details Approver BK BOON HOCK Kerk Change approvers Notes for approval…" at bounding box center [400, 297] width 667 height 501
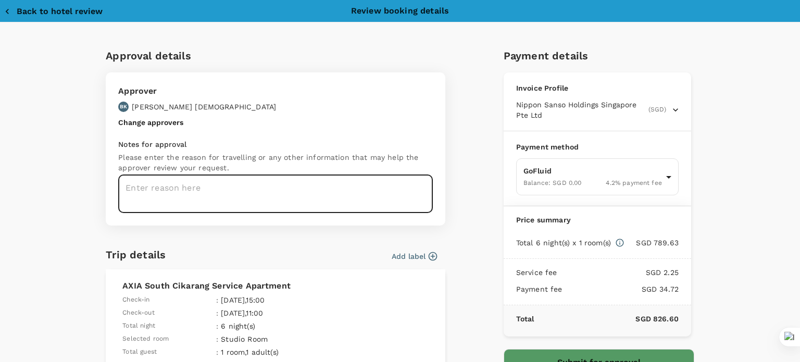
click at [144, 192] on textarea at bounding box center [275, 194] width 315 height 38
paste textarea "To stay in the same hotel as NSHD Safety Audit Team for sharing transport to an…"
click at [288, 197] on textarea "To stay in the same hotel as NSHD Safety Audit Team for sharing transport to an…" at bounding box center [275, 194] width 315 height 38
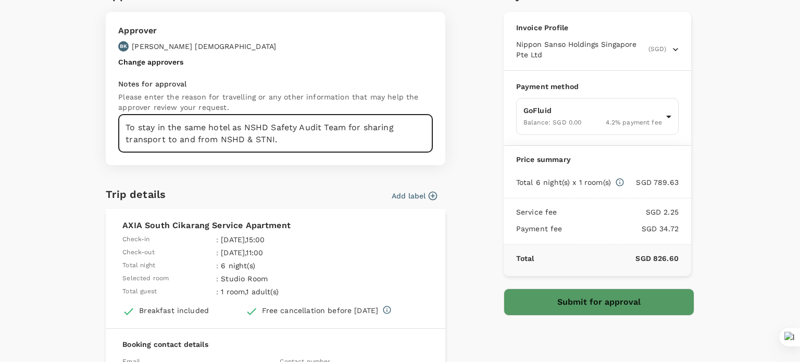
scroll to position [23, 0]
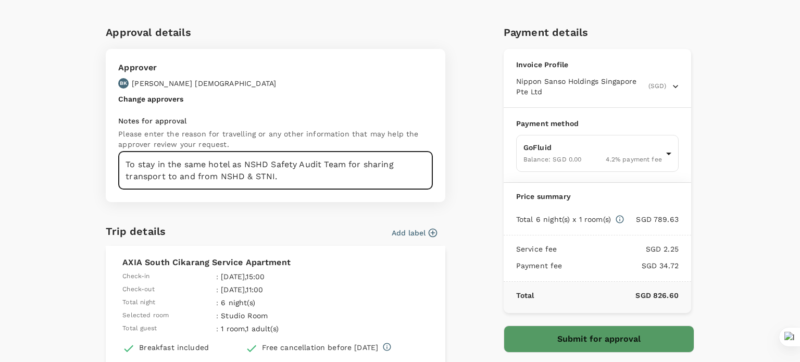
type textarea "To stay in the same hotel as NSHD Safety Audit Team for sharing transport to an…"
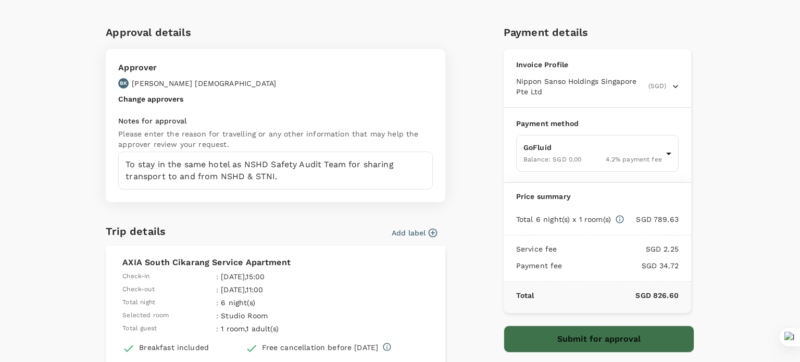
click at [601, 339] on button "Submit for approval" at bounding box center [599, 339] width 191 height 27
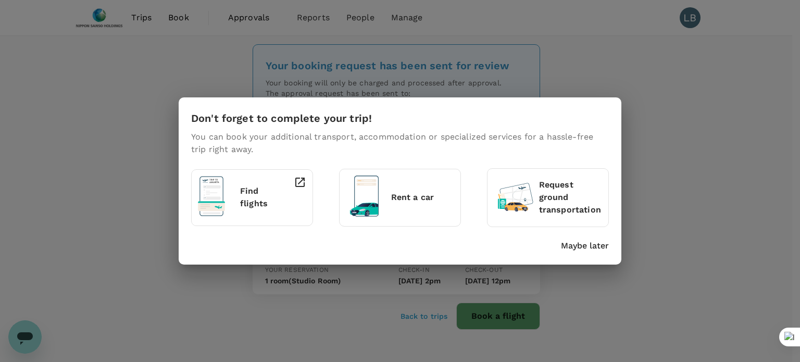
click at [594, 244] on p "Maybe later" at bounding box center [585, 246] width 48 height 13
